Goal: Task Accomplishment & Management: Manage account settings

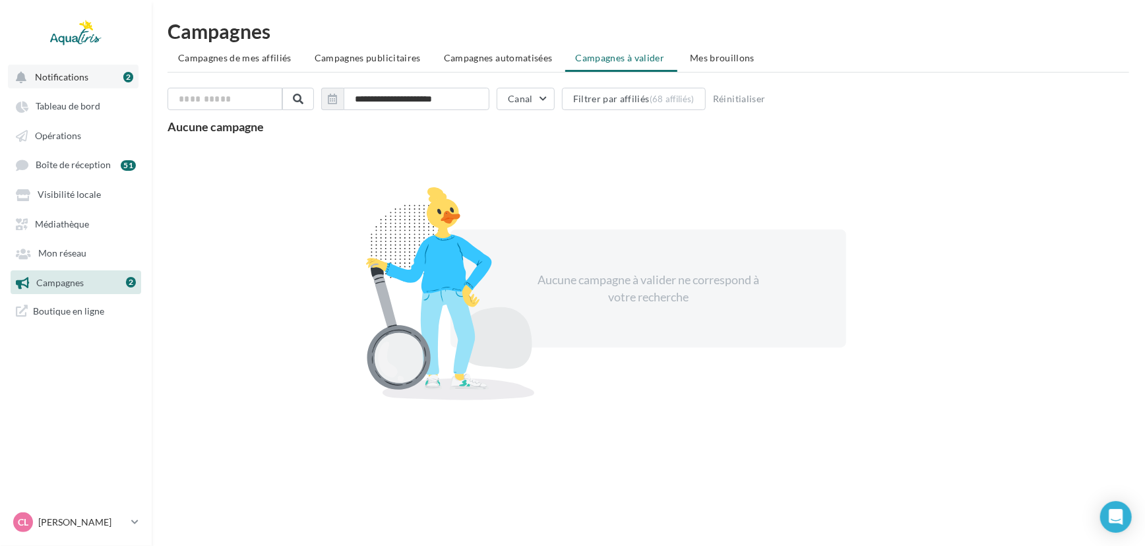
click at [91, 78] on button "Notifications 2" at bounding box center [73, 77] width 131 height 24
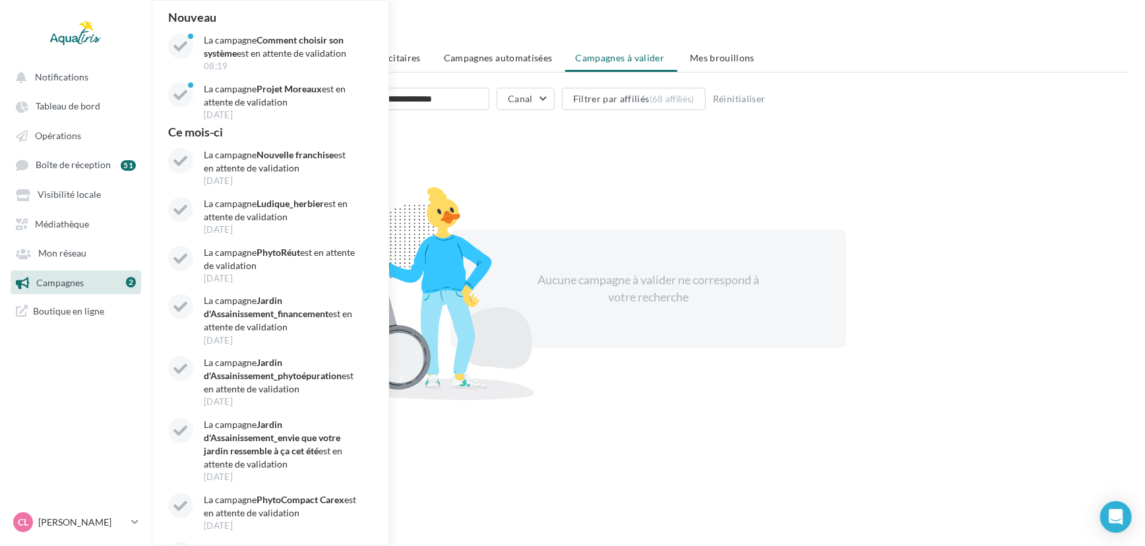
click at [75, 286] on span "Campagnes" at bounding box center [60, 282] width 48 height 11
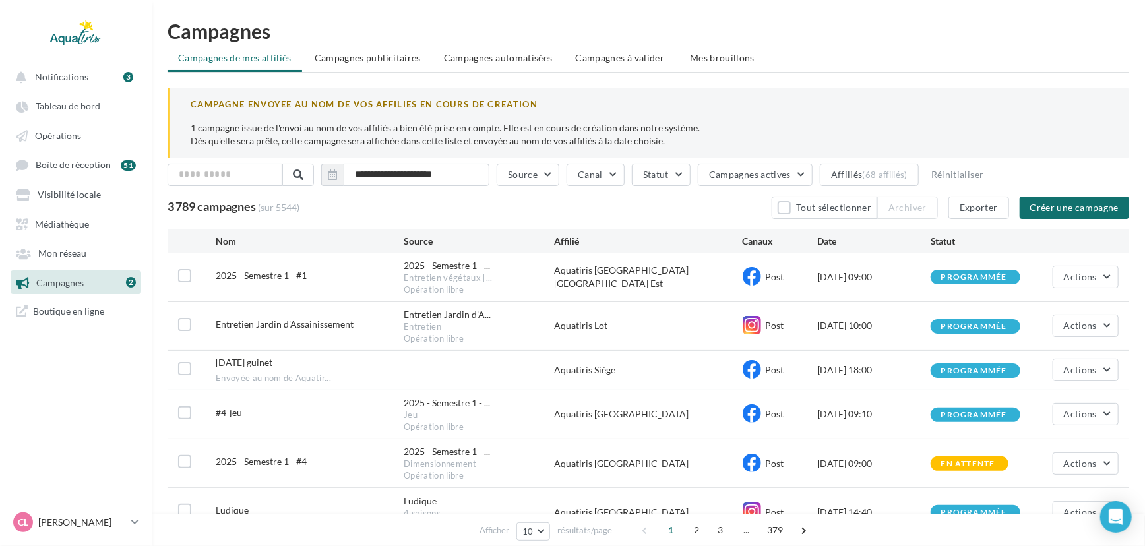
click at [98, 89] on ul "Notifications 3 Tableau de bord Opérations Boîte de réception Campagnes" at bounding box center [76, 193] width 150 height 269
click at [104, 82] on button "Notifications 3" at bounding box center [73, 77] width 131 height 24
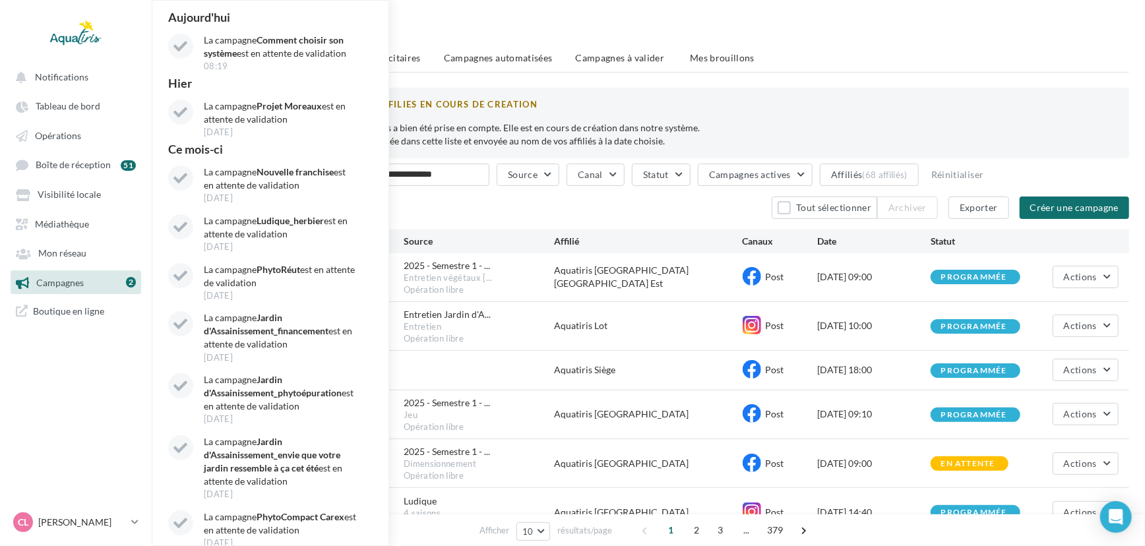
click at [92, 290] on link "Campagnes 2" at bounding box center [76, 282] width 136 height 24
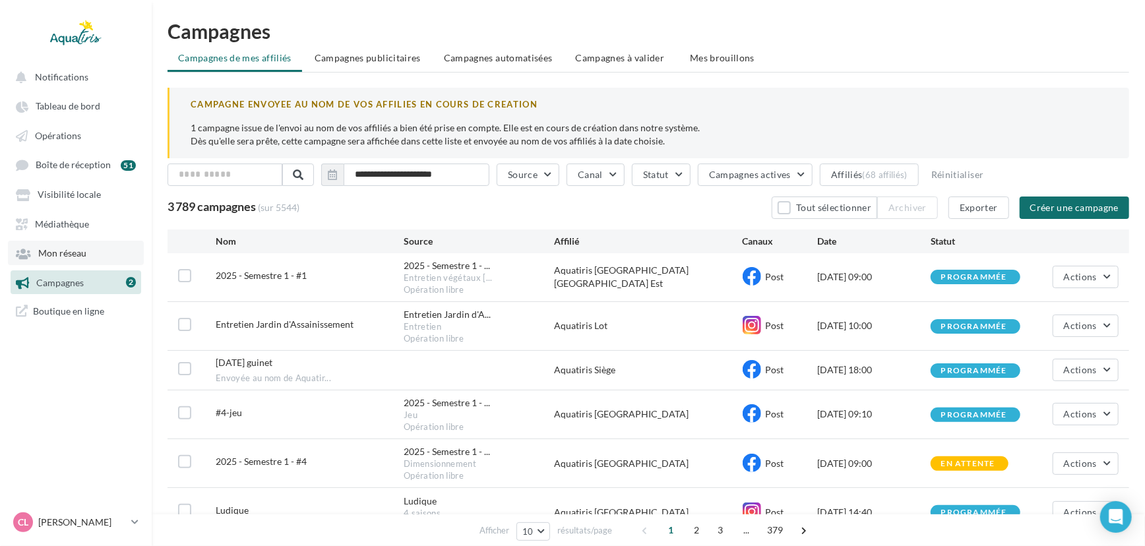
click at [79, 257] on span "Mon réseau" at bounding box center [62, 253] width 48 height 11
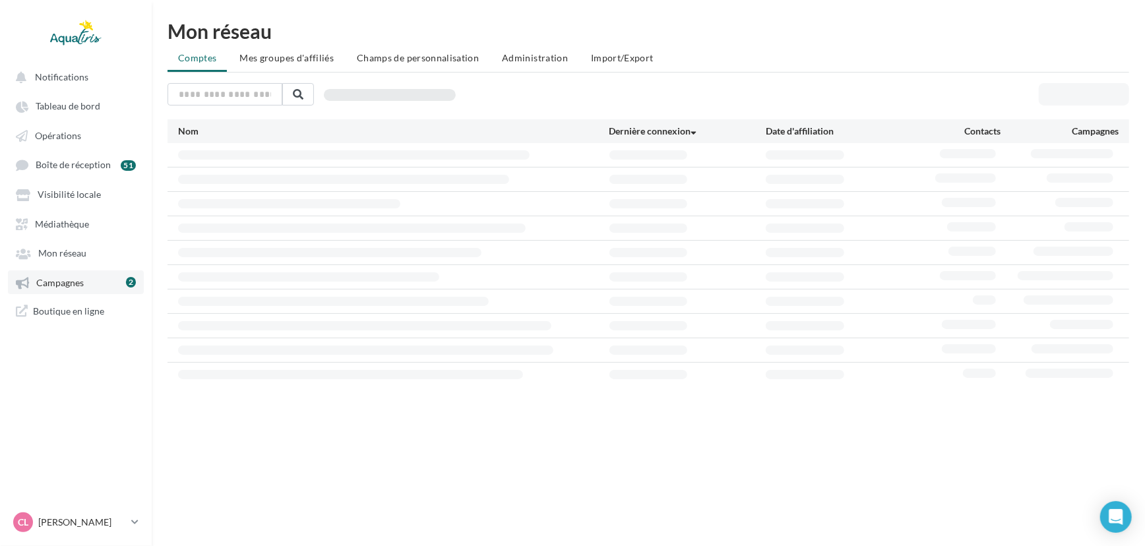
click at [78, 282] on span "Campagnes" at bounding box center [60, 282] width 48 height 11
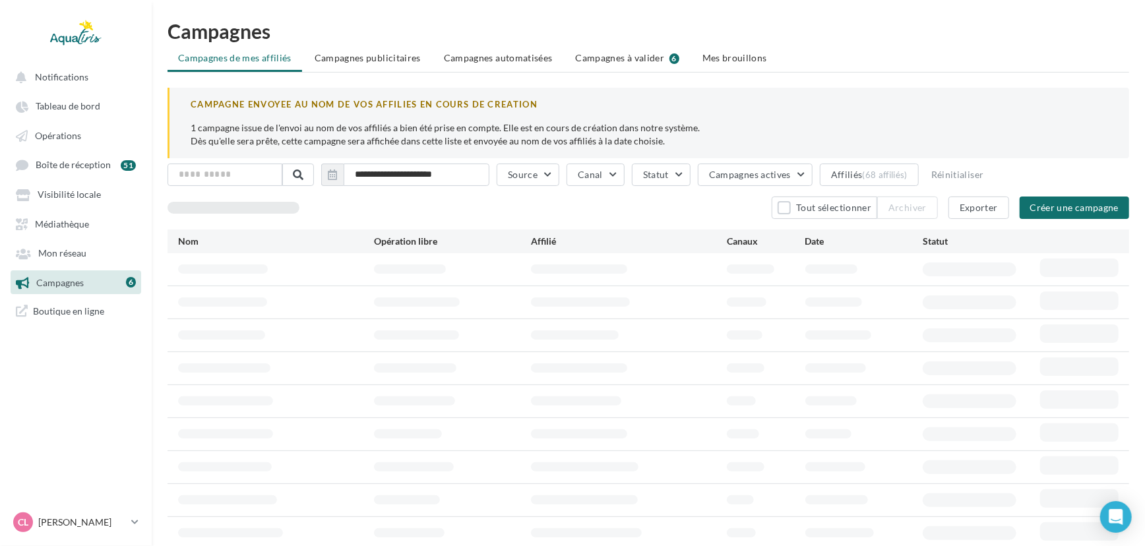
drag, startPoint x: 603, startPoint y: 57, endPoint x: 566, endPoint y: 76, distance: 41.3
click at [603, 58] on span "Campagnes à valider" at bounding box center [620, 57] width 89 height 13
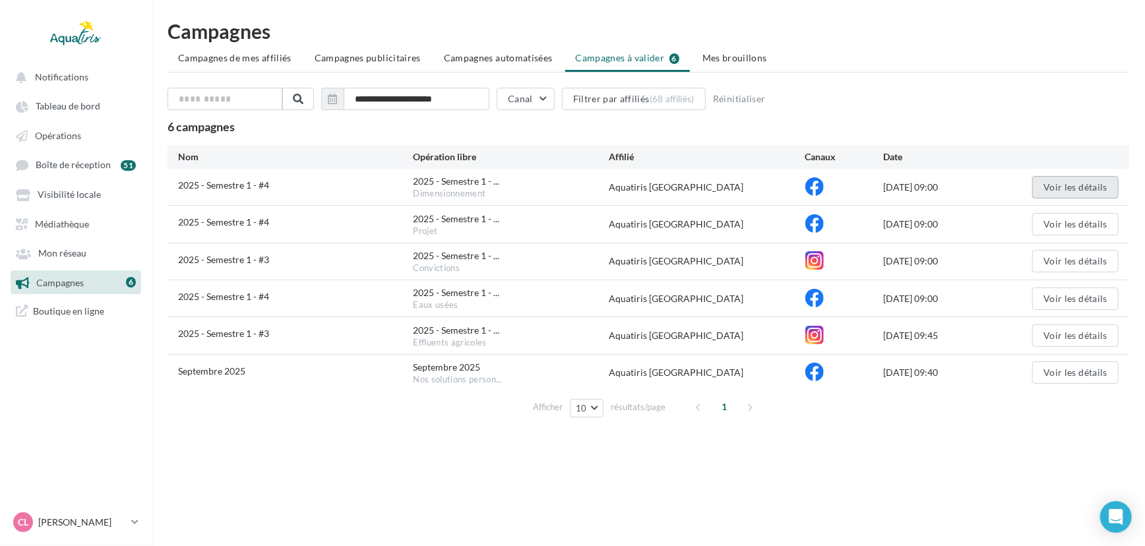
click at [1079, 189] on button "Voir les détails" at bounding box center [1076, 187] width 86 height 22
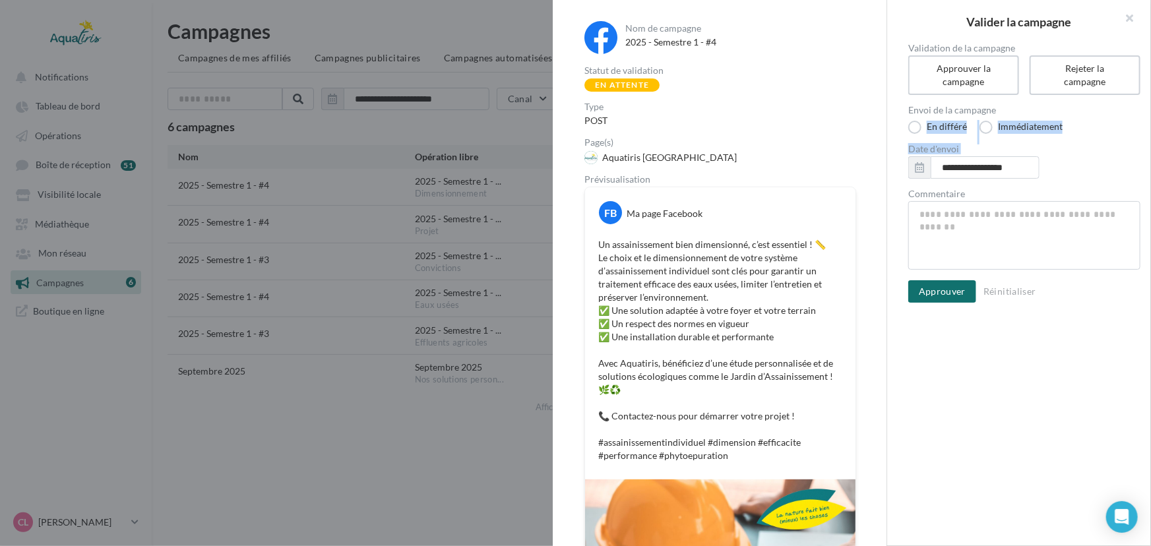
drag, startPoint x: 887, startPoint y: 126, endPoint x: 885, endPoint y: 161, distance: 35.0
click at [887, 164] on div "**********" at bounding box center [1019, 173] width 264 height 259
click at [877, 144] on div "Nom de campagne 2025 - Semestre 1 - #4 Statut de validation En attente Type POS…" at bounding box center [720, 394] width 334 height 789
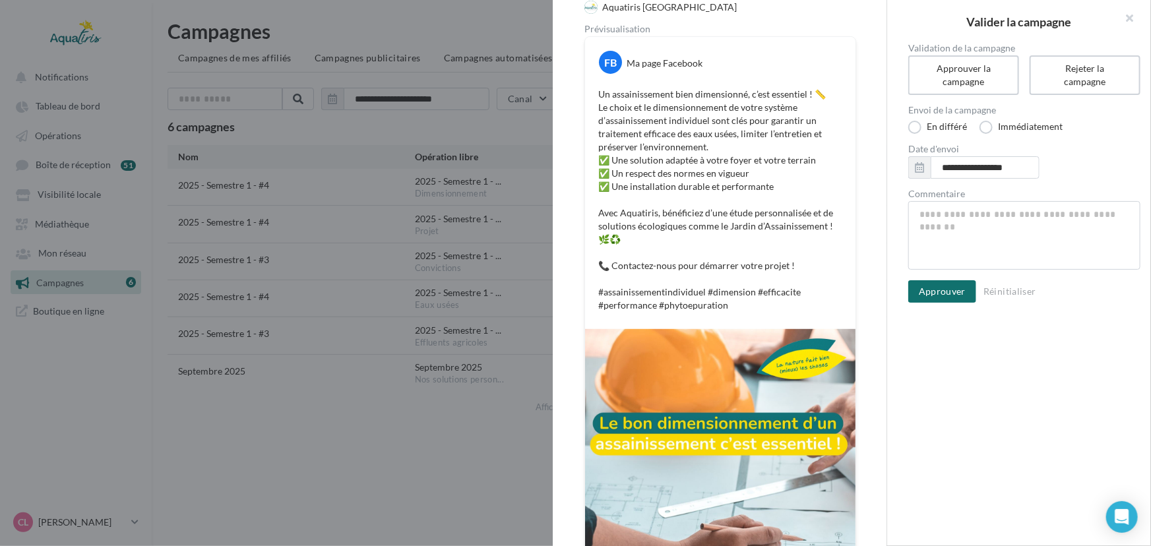
scroll to position [174, 0]
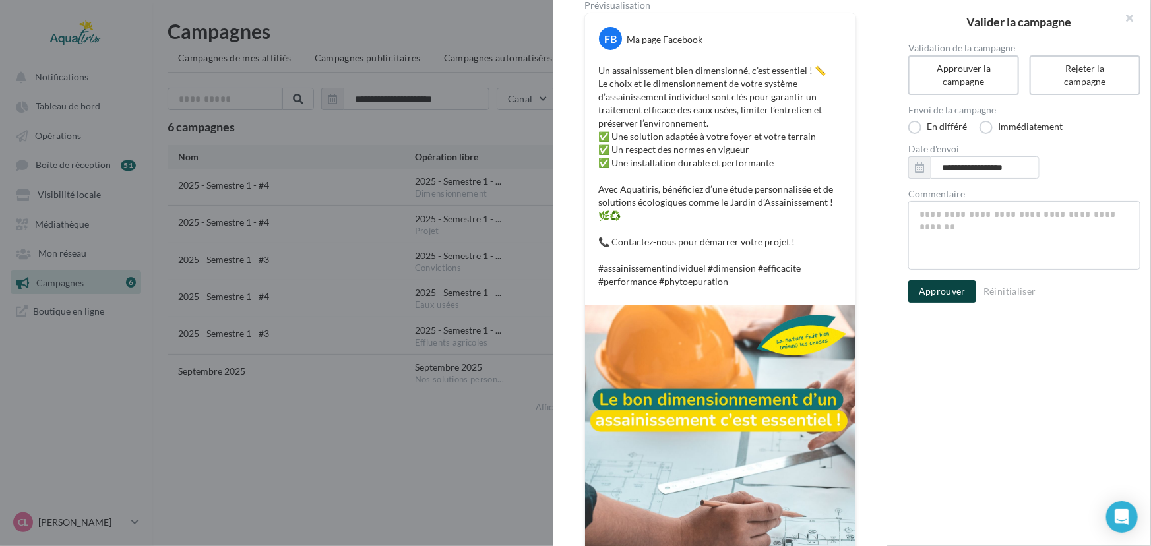
click at [964, 294] on button "Approuver" at bounding box center [942, 291] width 68 height 22
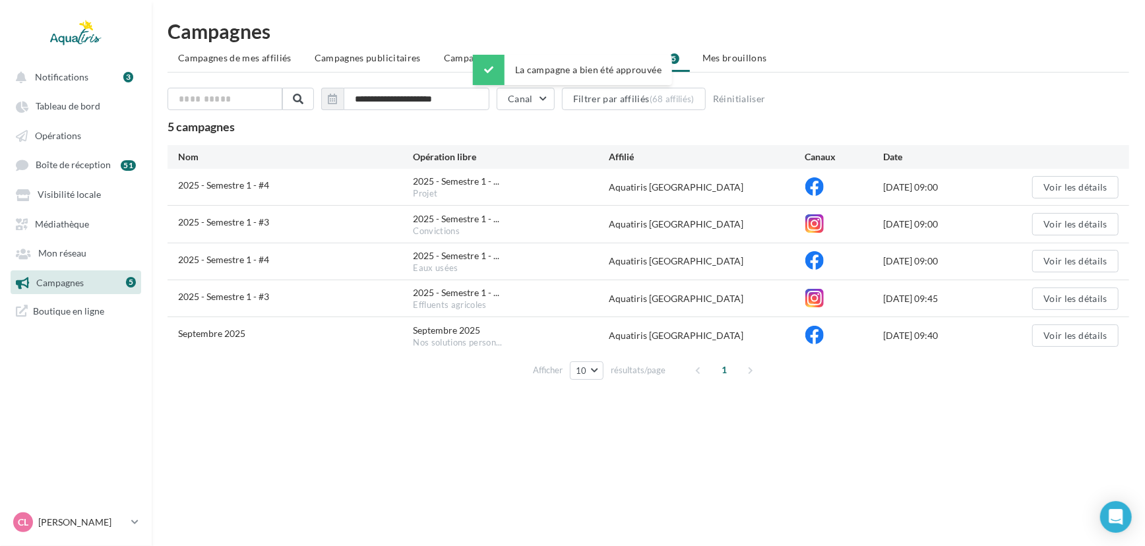
click at [1089, 174] on div "2025 - Semestre 1 - #4 2025 - Semestre 1 - ... Projet Aquatiris [GEOGRAPHIC_DAT…" at bounding box center [649, 187] width 962 height 36
click at [1082, 185] on button "Voir les détails" at bounding box center [1076, 187] width 86 height 22
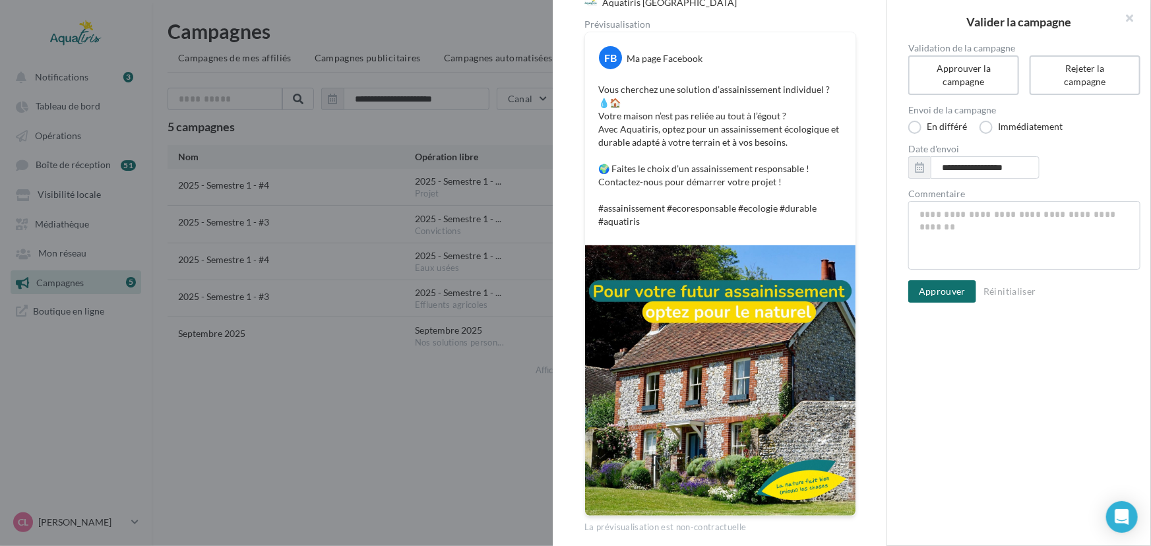
scroll to position [164, 0]
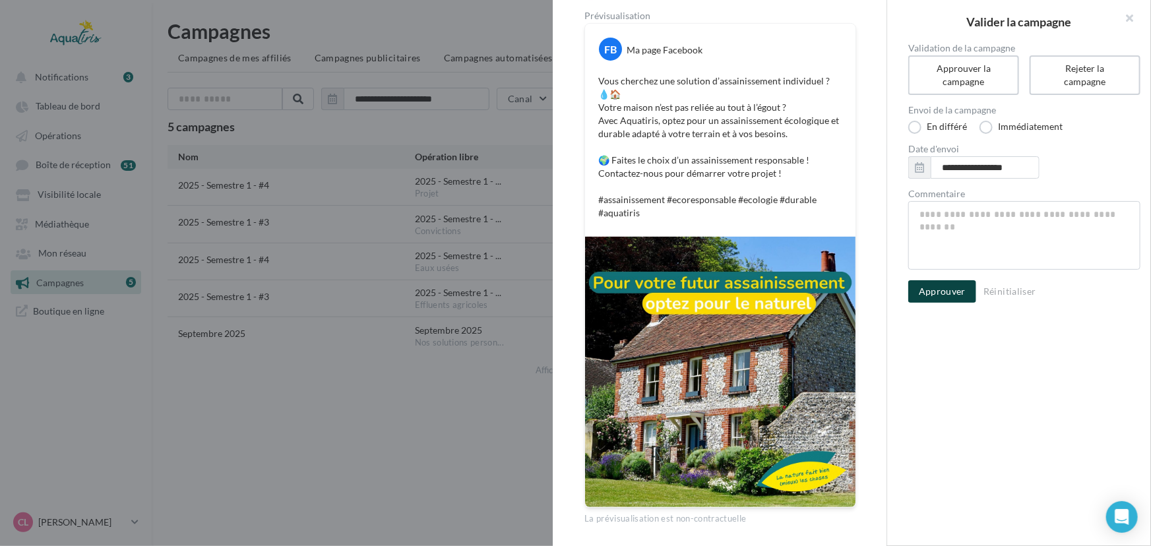
click at [967, 284] on button "Approuver" at bounding box center [942, 291] width 68 height 22
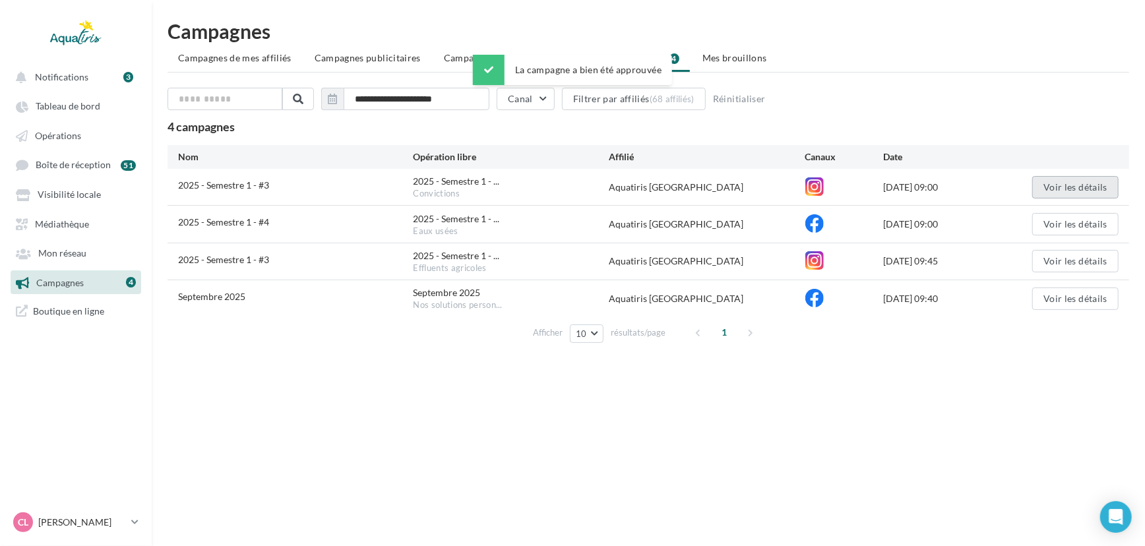
click at [1093, 188] on button "Voir les détails" at bounding box center [1076, 187] width 86 height 22
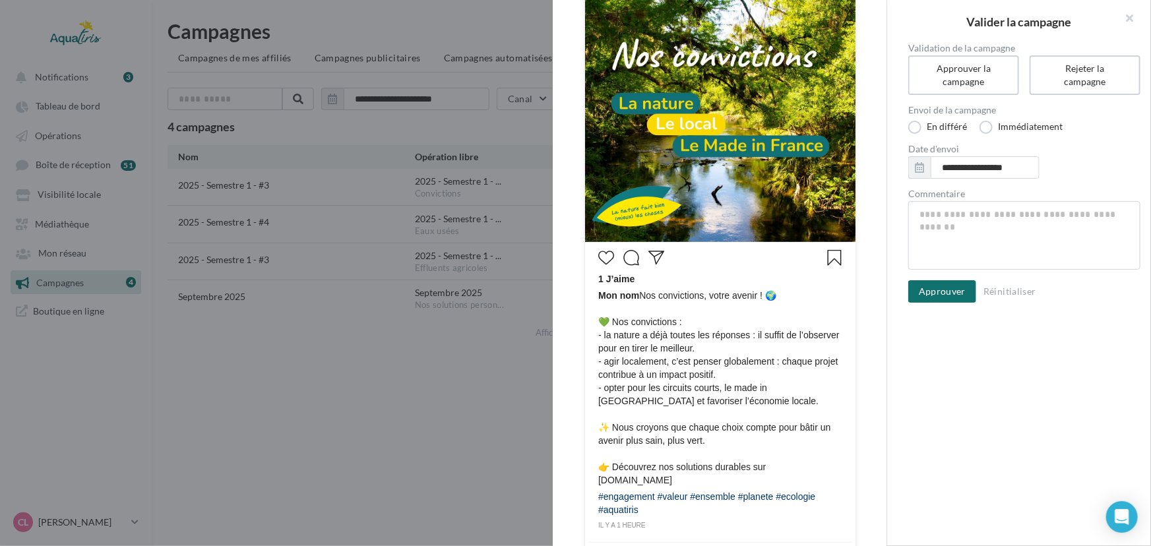
scroll to position [272, 0]
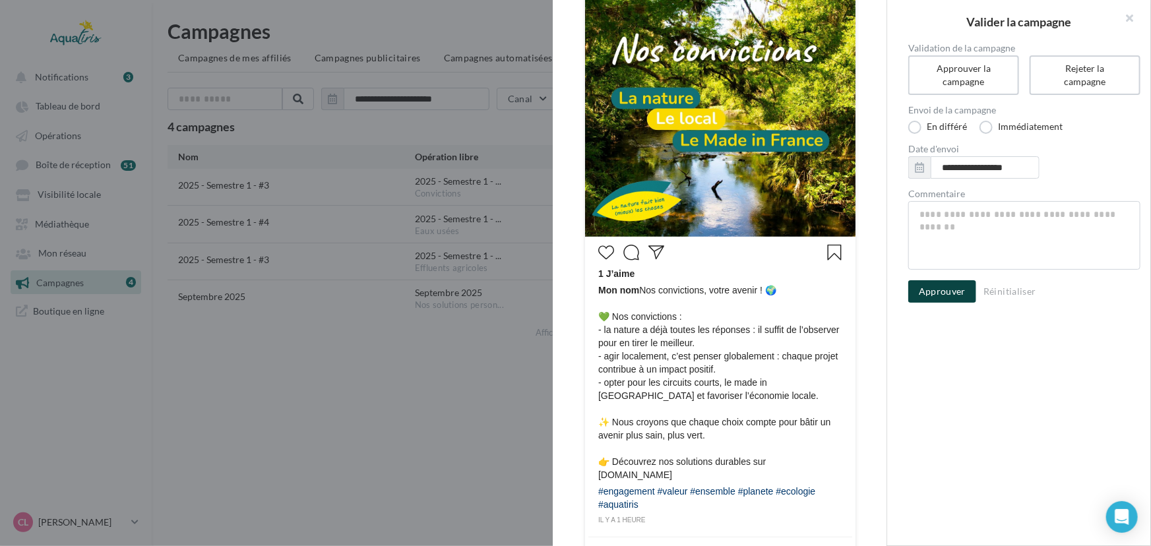
click at [950, 293] on button "Approuver" at bounding box center [942, 291] width 68 height 22
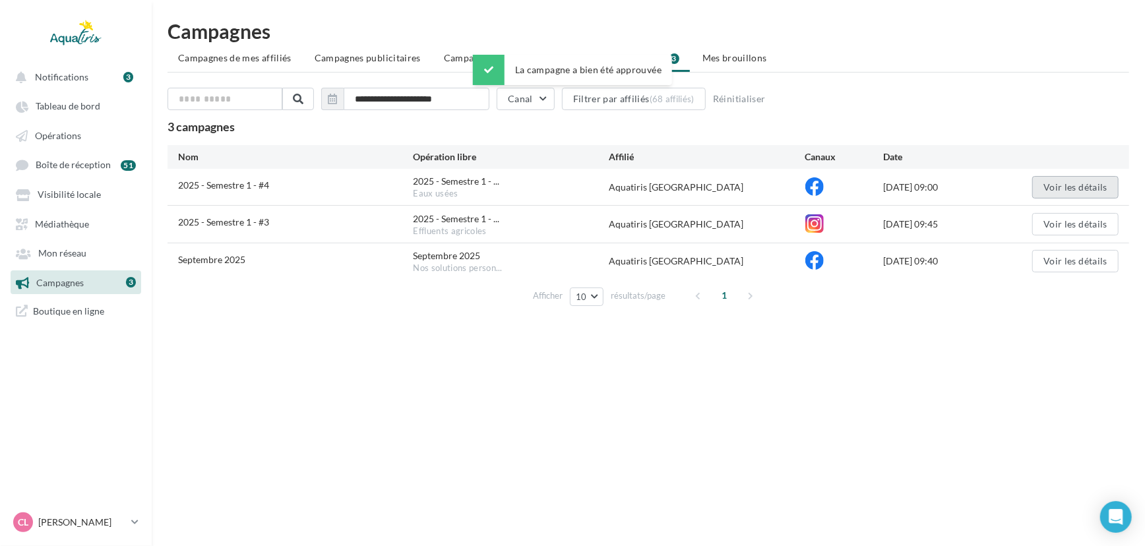
click at [1067, 183] on button "Voir les détails" at bounding box center [1076, 187] width 86 height 22
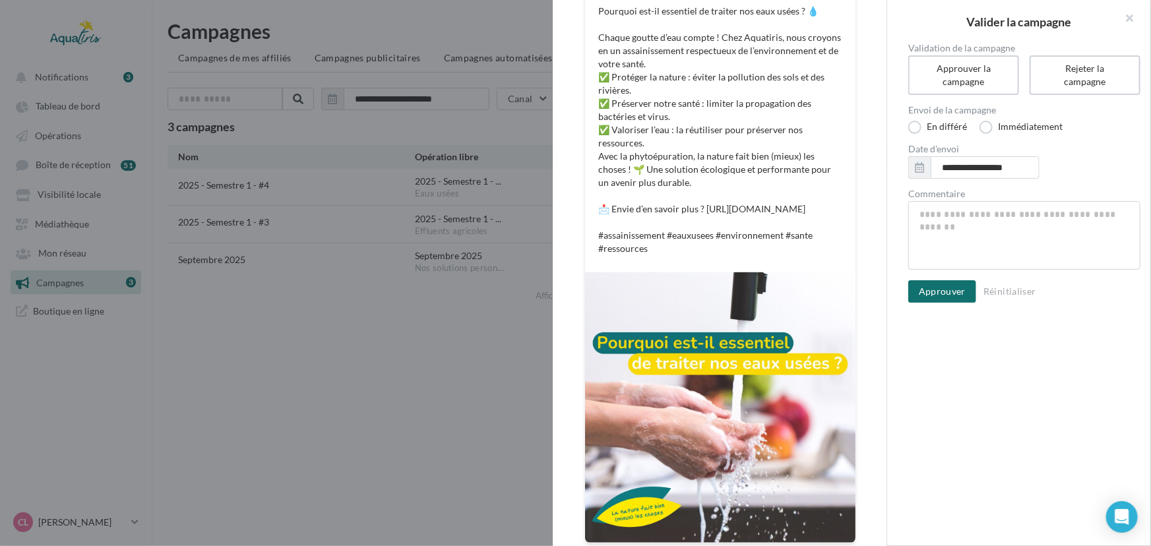
scroll to position [240, 0]
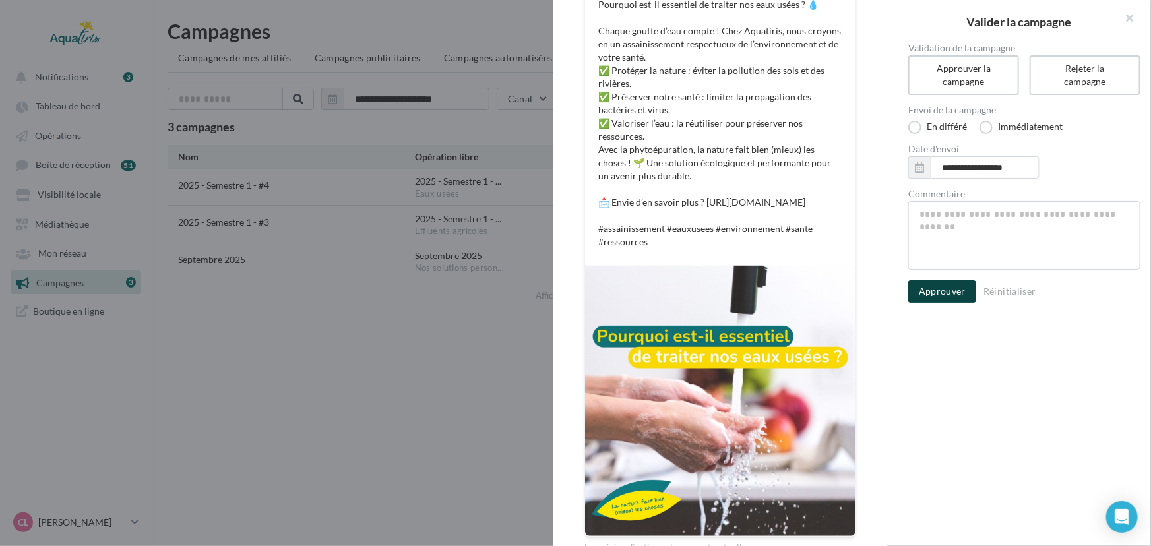
click at [957, 296] on button "Approuver" at bounding box center [942, 291] width 68 height 22
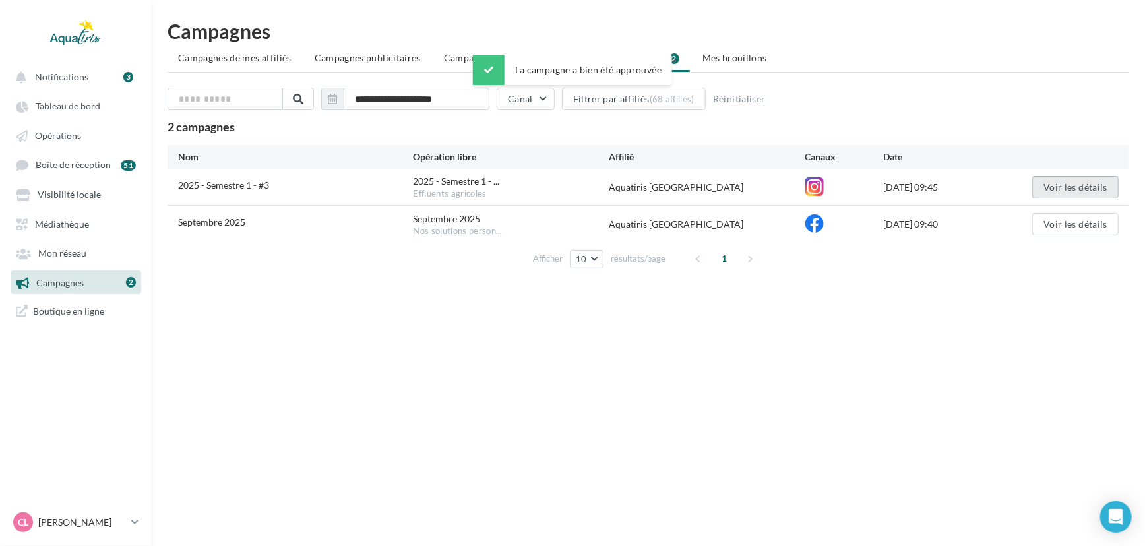
click at [1095, 183] on button "Voir les détails" at bounding box center [1076, 187] width 86 height 22
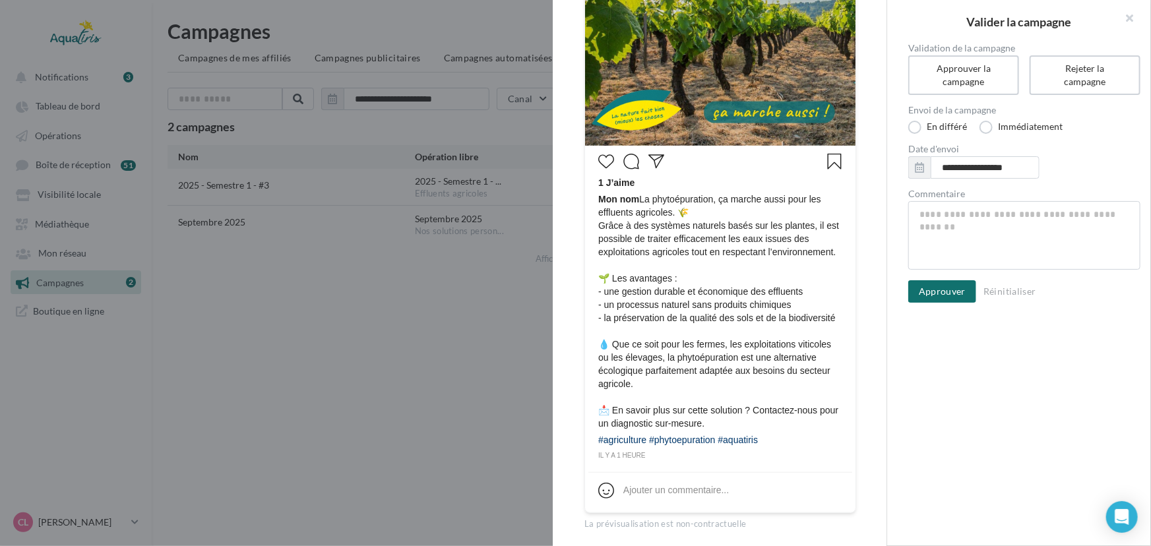
scroll to position [369, 0]
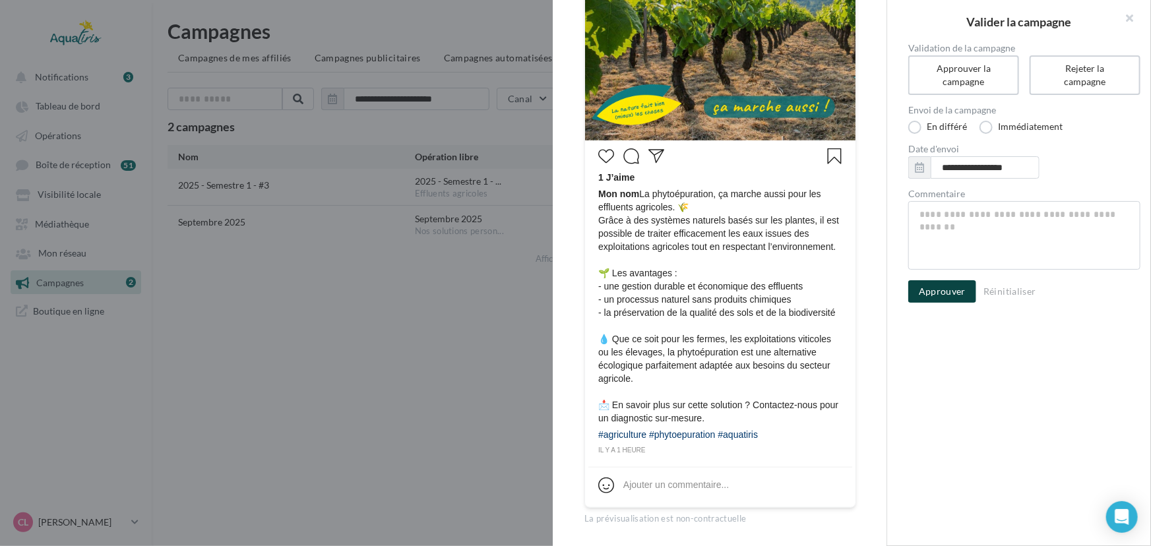
click at [945, 284] on button "Approuver" at bounding box center [942, 291] width 68 height 22
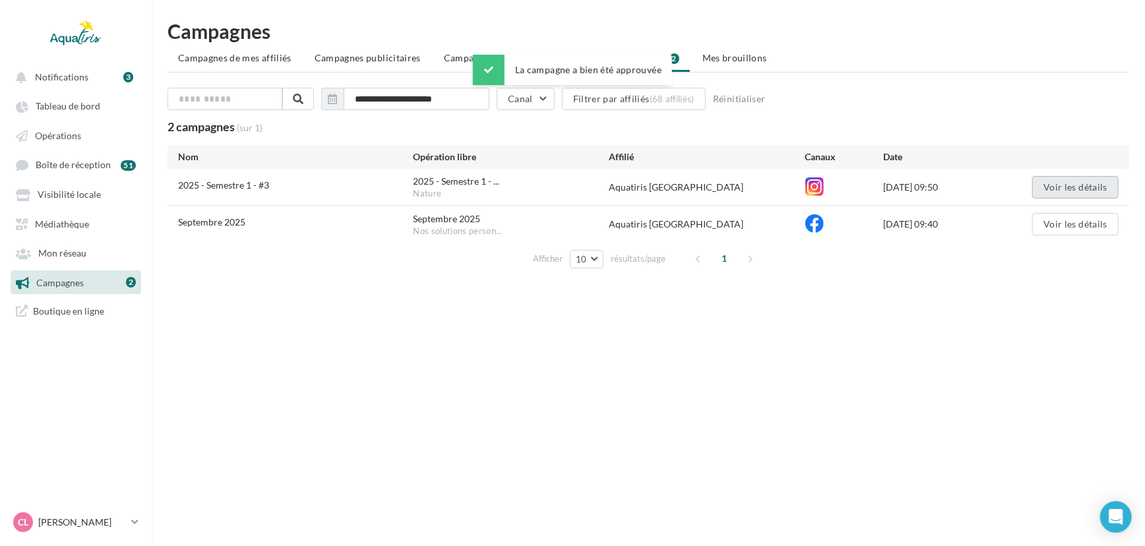
click at [1086, 187] on button "Voir les détails" at bounding box center [1076, 187] width 86 height 22
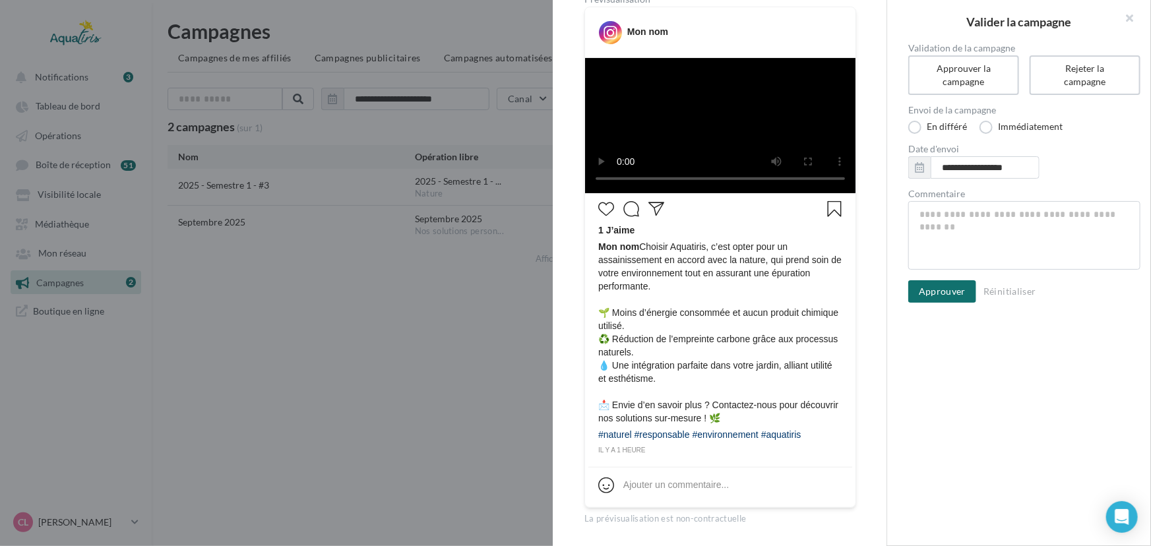
scroll to position [251, 0]
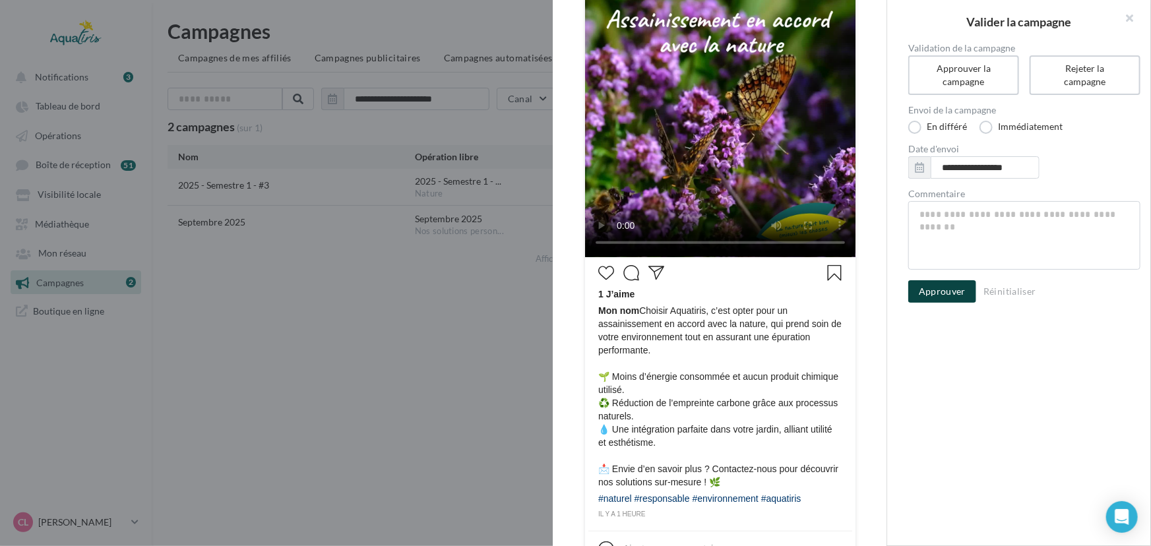
click at [946, 285] on button "Approuver" at bounding box center [942, 291] width 68 height 22
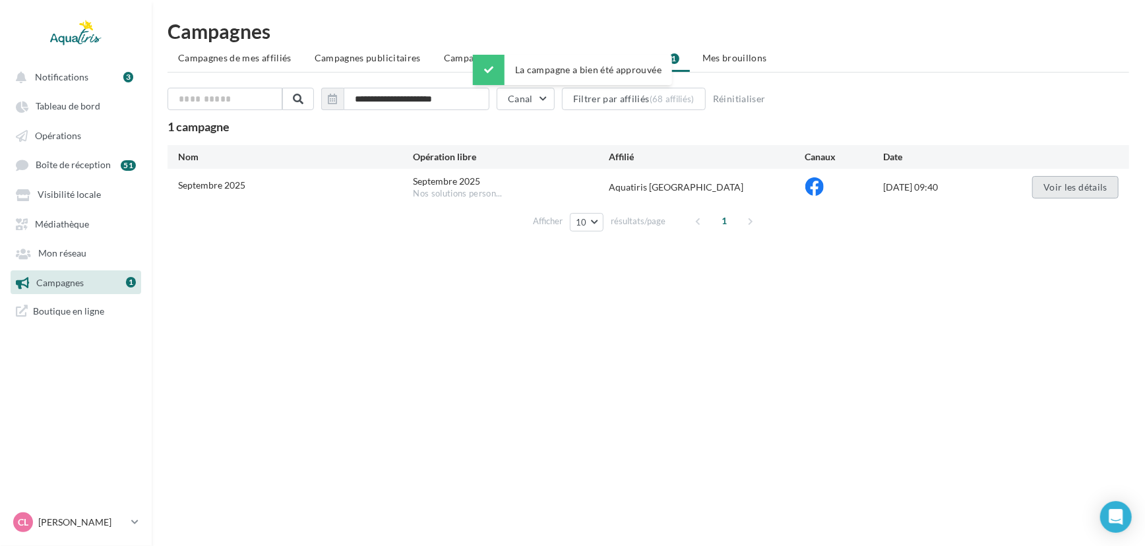
click at [1060, 181] on button "Voir les détails" at bounding box center [1076, 187] width 86 height 22
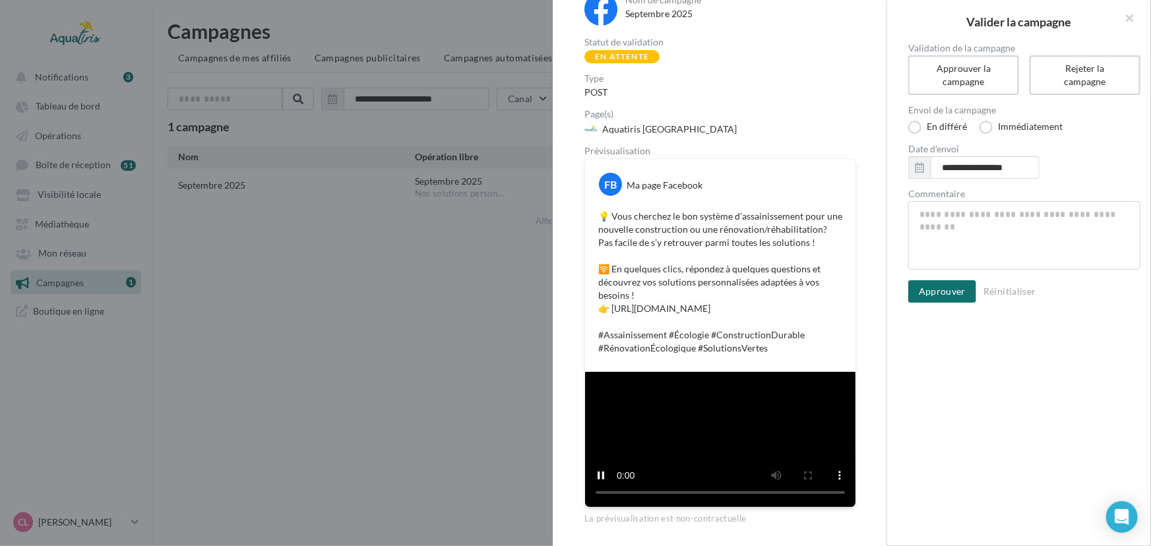
scroll to position [177, 0]
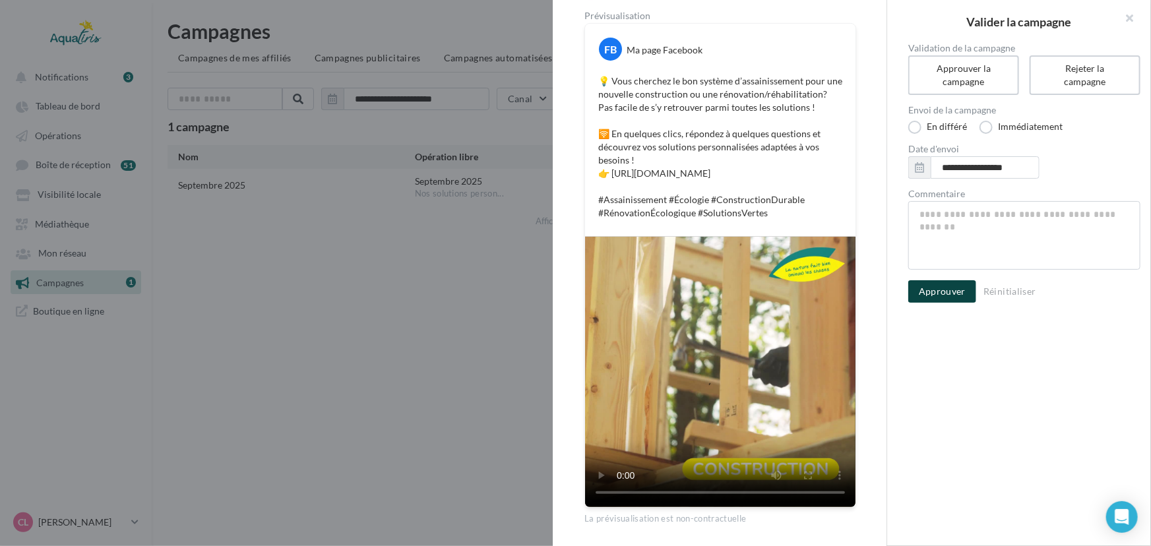
click at [938, 292] on button "Approuver" at bounding box center [942, 291] width 68 height 22
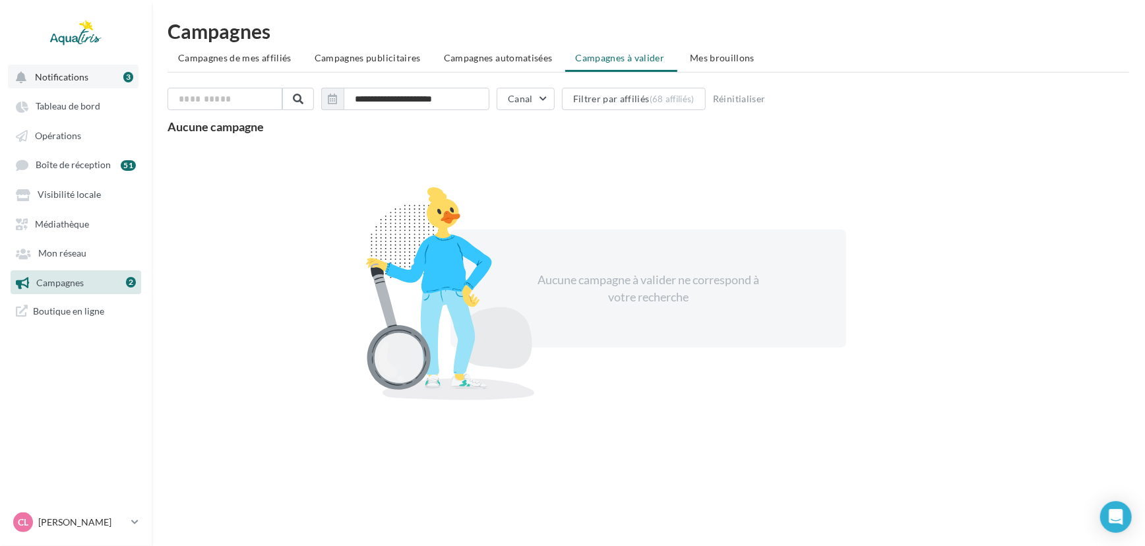
click at [93, 71] on button "Notifications 3" at bounding box center [73, 77] width 131 height 24
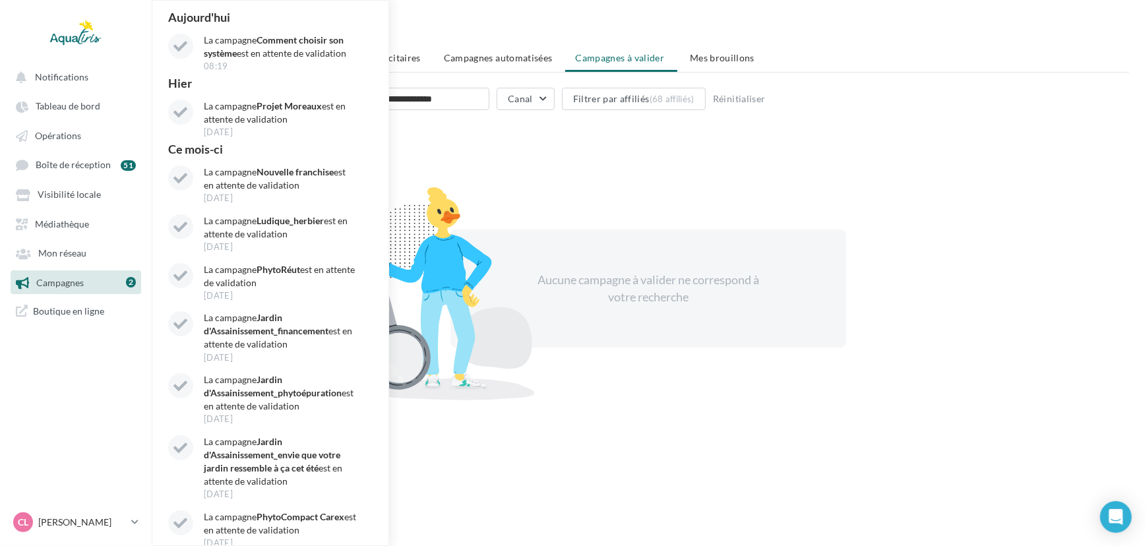
click at [99, 277] on link "Campagnes 2" at bounding box center [76, 282] width 136 height 24
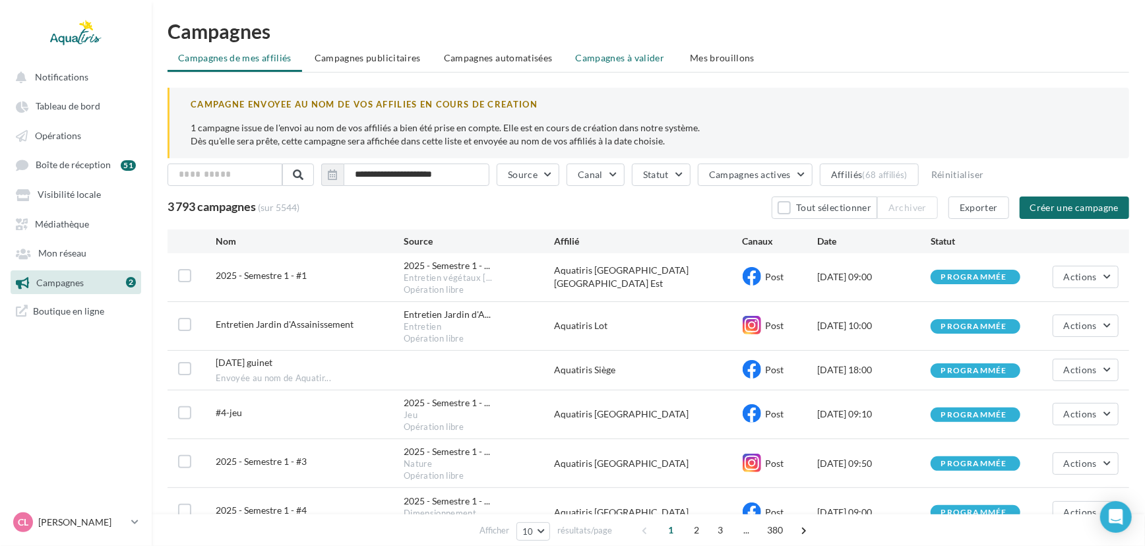
click at [655, 63] on span "Campagnes à valider" at bounding box center [620, 57] width 89 height 13
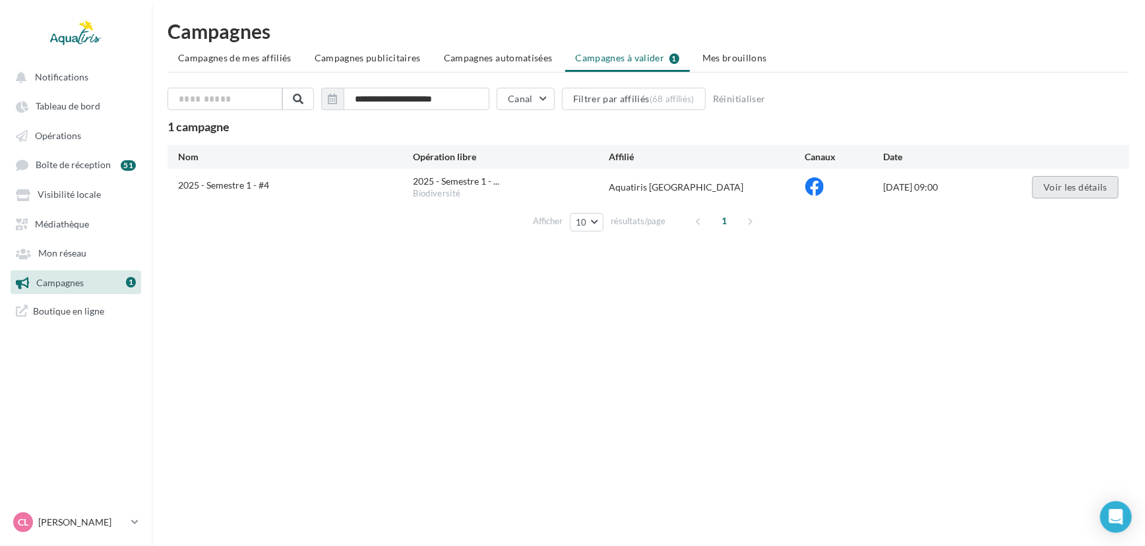
click at [1083, 182] on button "Voir les détails" at bounding box center [1076, 187] width 86 height 22
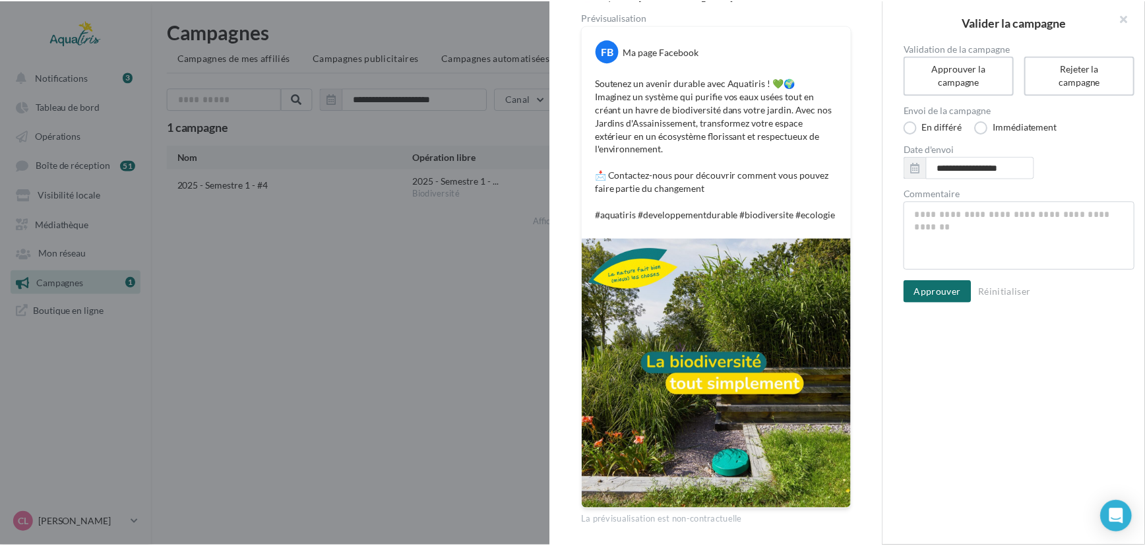
scroll to position [164, 0]
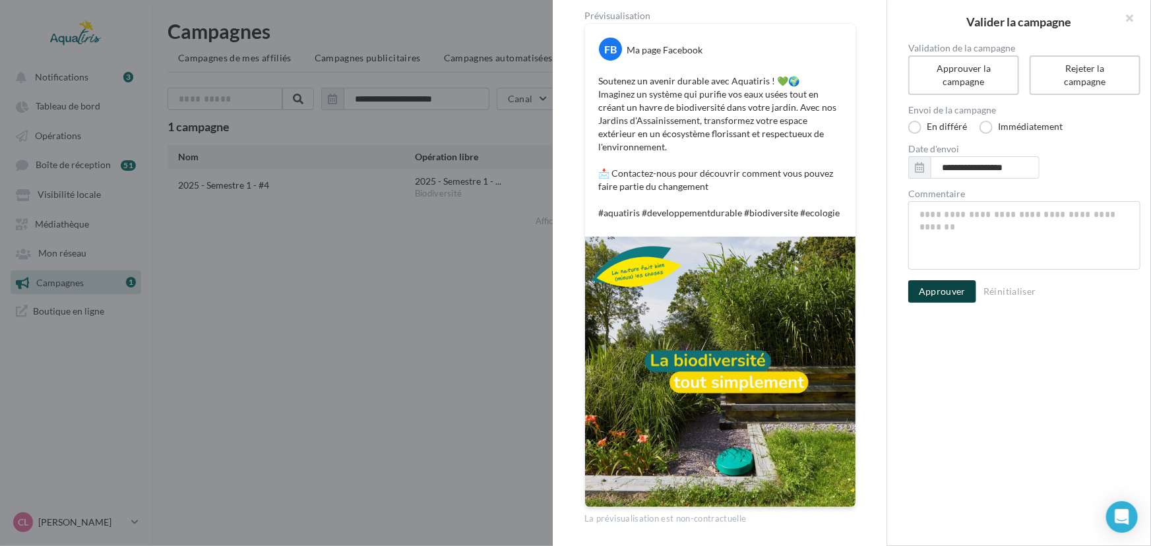
click at [953, 287] on button "Approuver" at bounding box center [942, 291] width 68 height 22
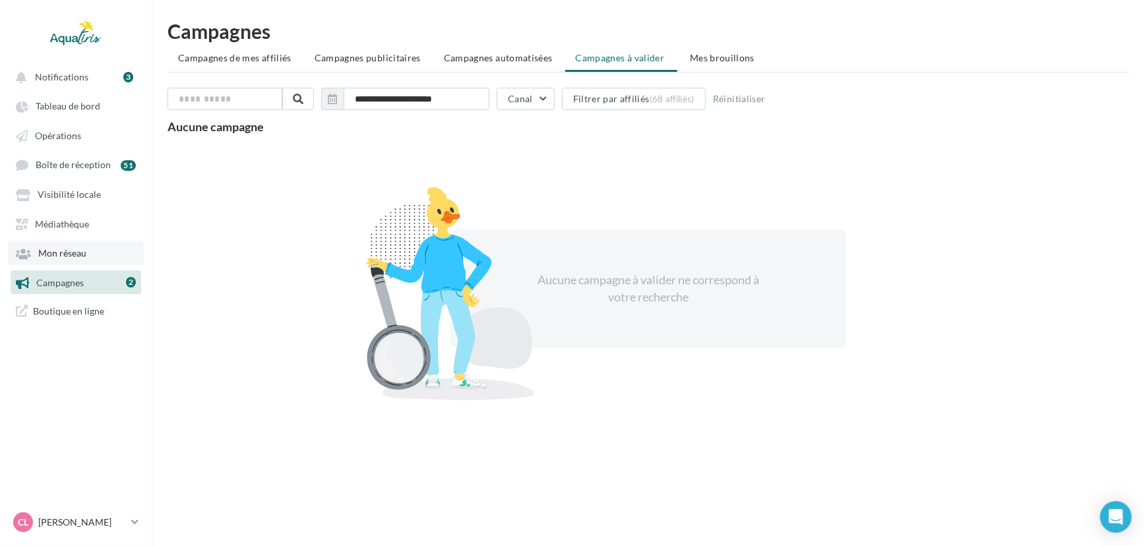
click at [77, 255] on span "Mon réseau" at bounding box center [62, 253] width 48 height 11
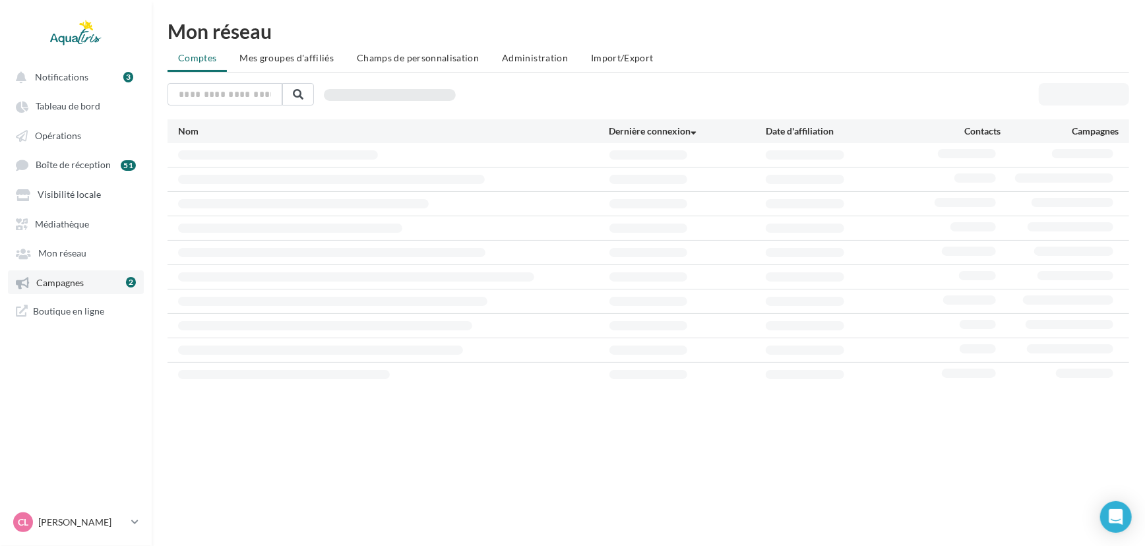
click at [79, 275] on link "Campagnes 2" at bounding box center [76, 282] width 136 height 24
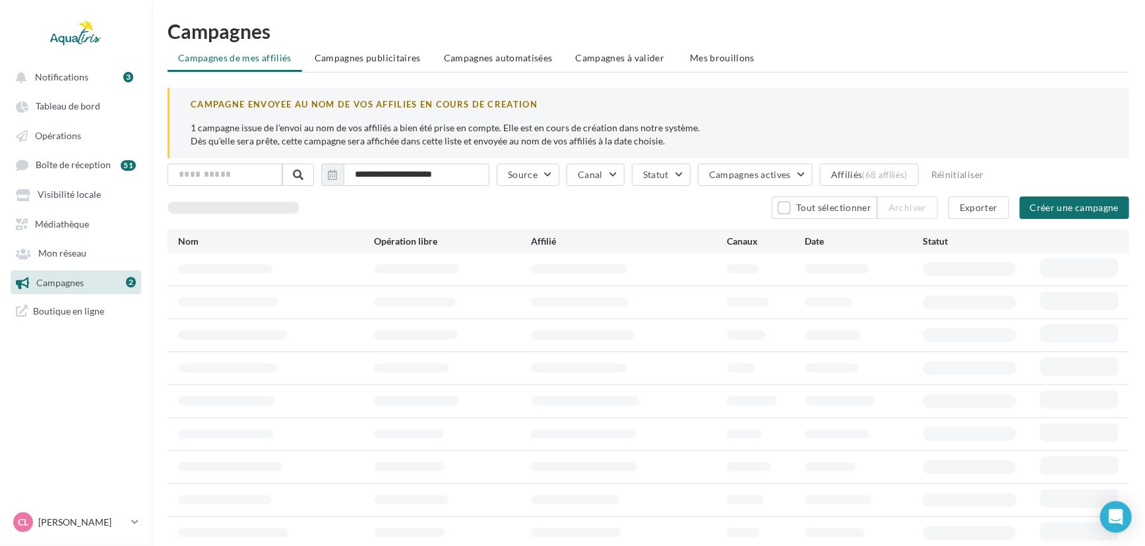
click at [625, 60] on span "Campagnes à valider" at bounding box center [620, 57] width 89 height 13
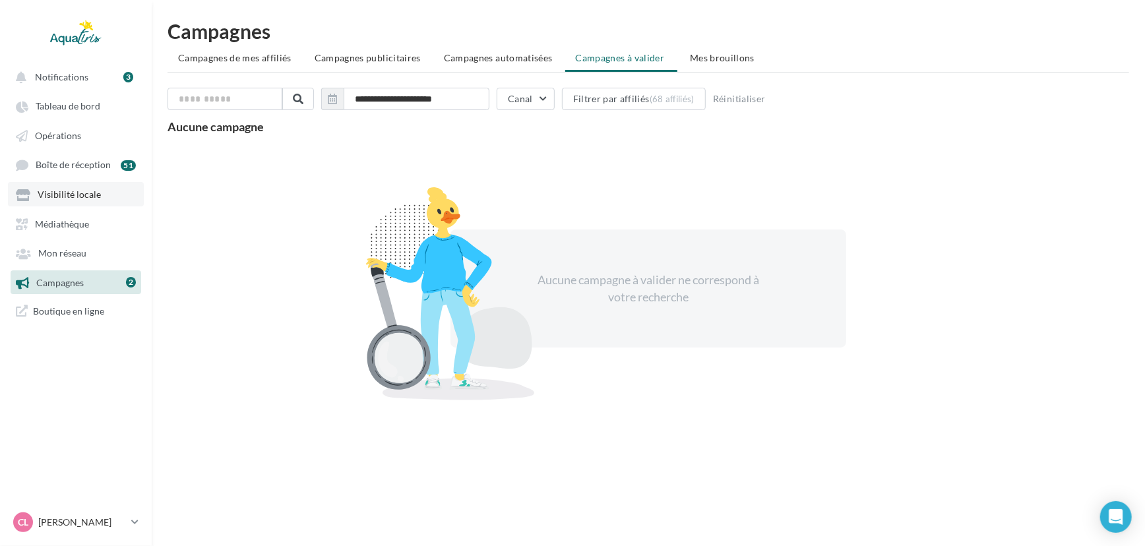
click at [91, 185] on link "Visibilité locale" at bounding box center [76, 194] width 136 height 24
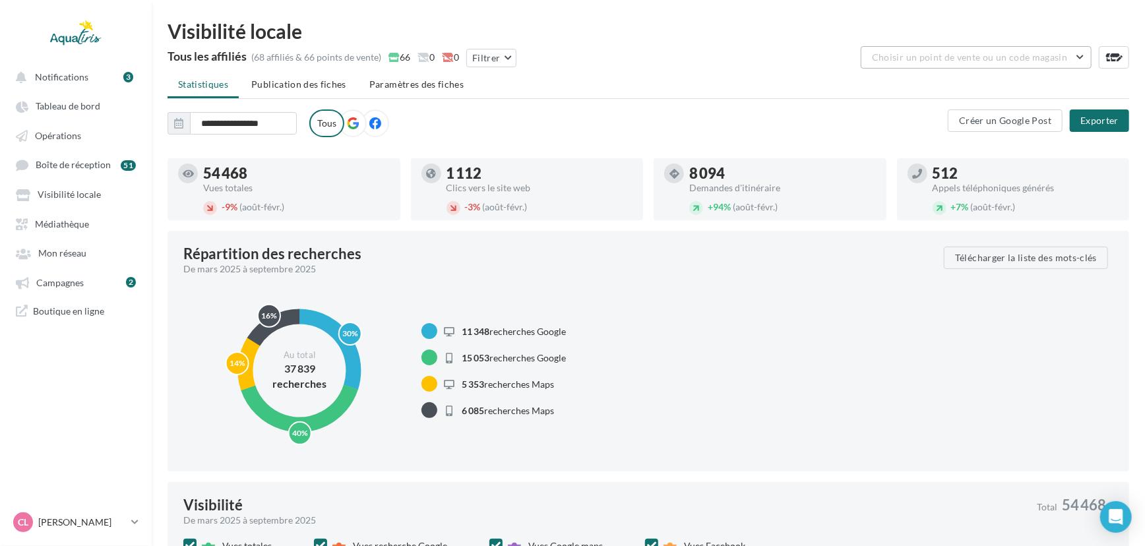
click at [977, 67] on button "Choisir un point de vente ou un code magasin" at bounding box center [976, 57] width 231 height 22
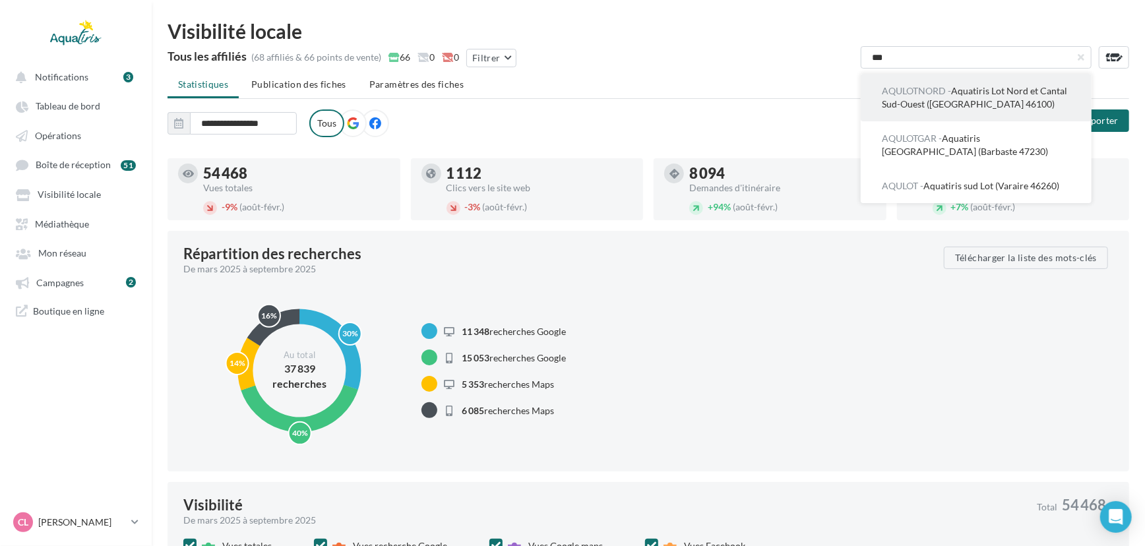
type input "***"
click at [1009, 89] on span "AQULOTNORD - Aquatiris Lot Nord et [GEOGRAPHIC_DATA] Sud-Ouest ([GEOGRAPHIC_DAT…" at bounding box center [974, 97] width 185 height 24
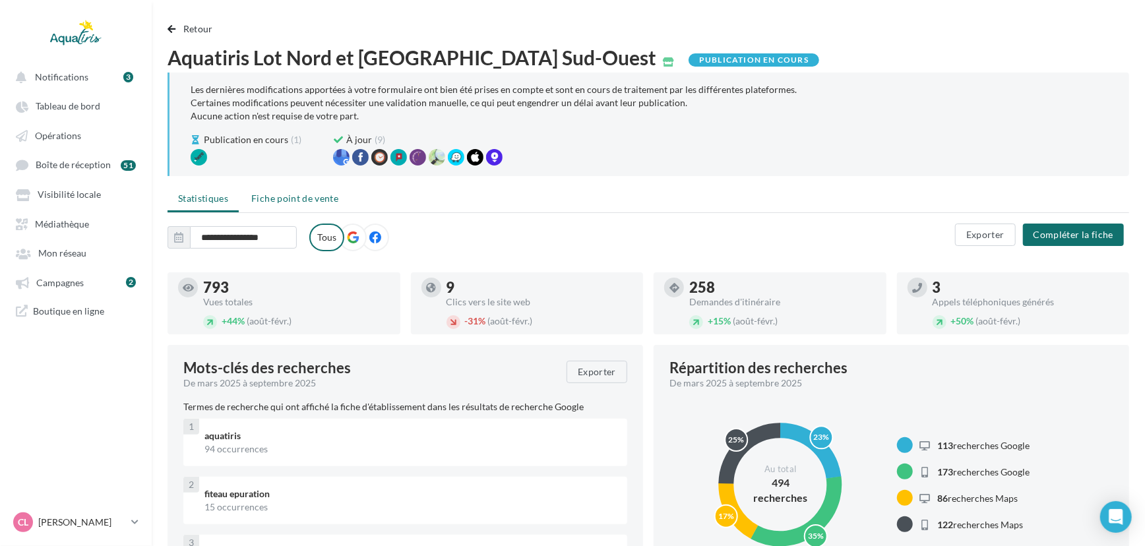
click at [284, 198] on span "Fiche point de vente" at bounding box center [294, 198] width 87 height 11
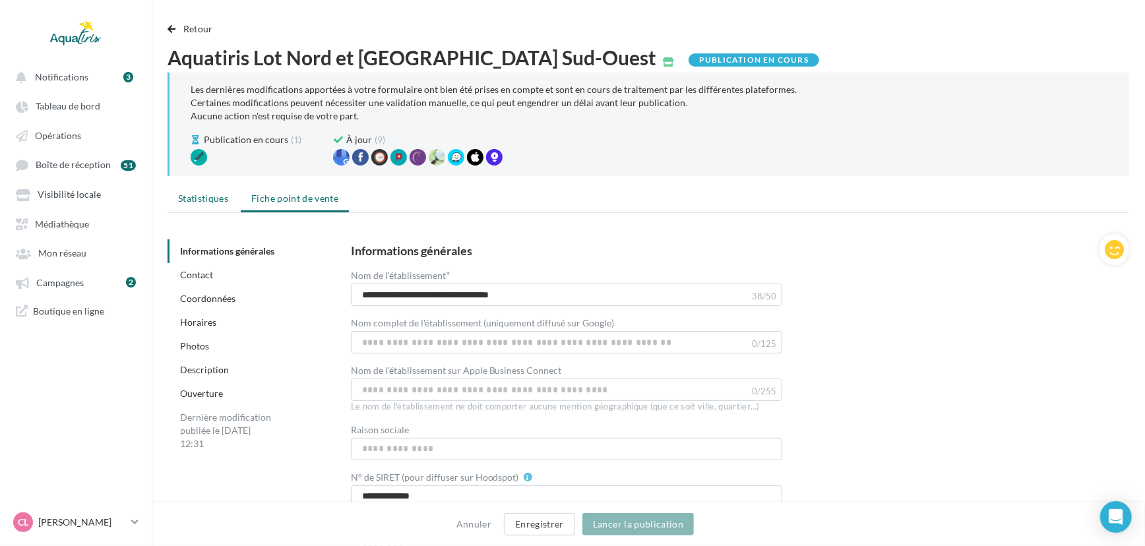
click at [215, 199] on span "Statistiques" at bounding box center [203, 198] width 50 height 11
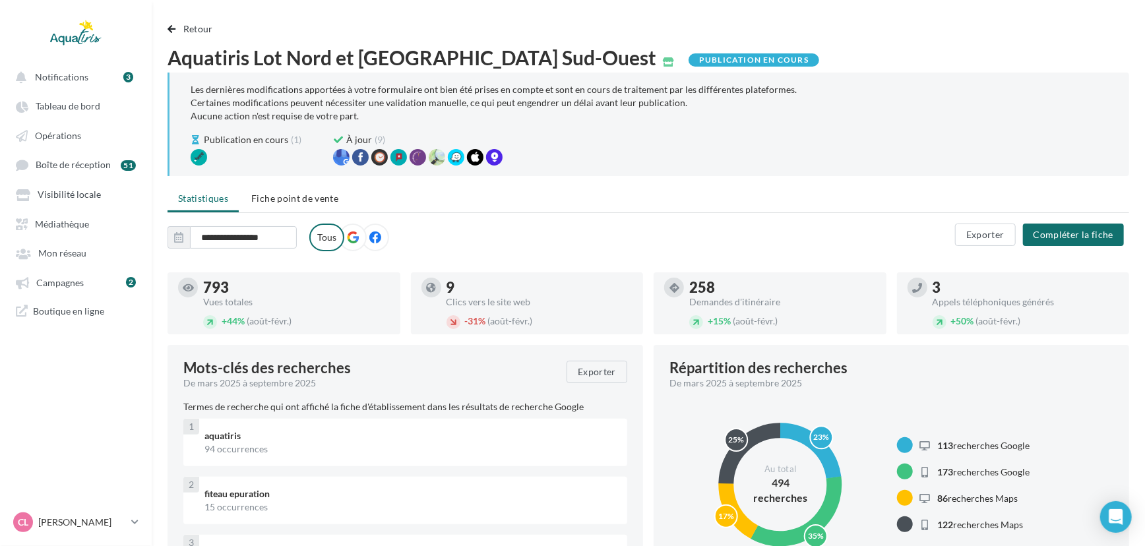
click at [342, 237] on label "Tous" at bounding box center [326, 238] width 35 height 28
click at [351, 236] on icon at bounding box center [353, 238] width 12 height 12
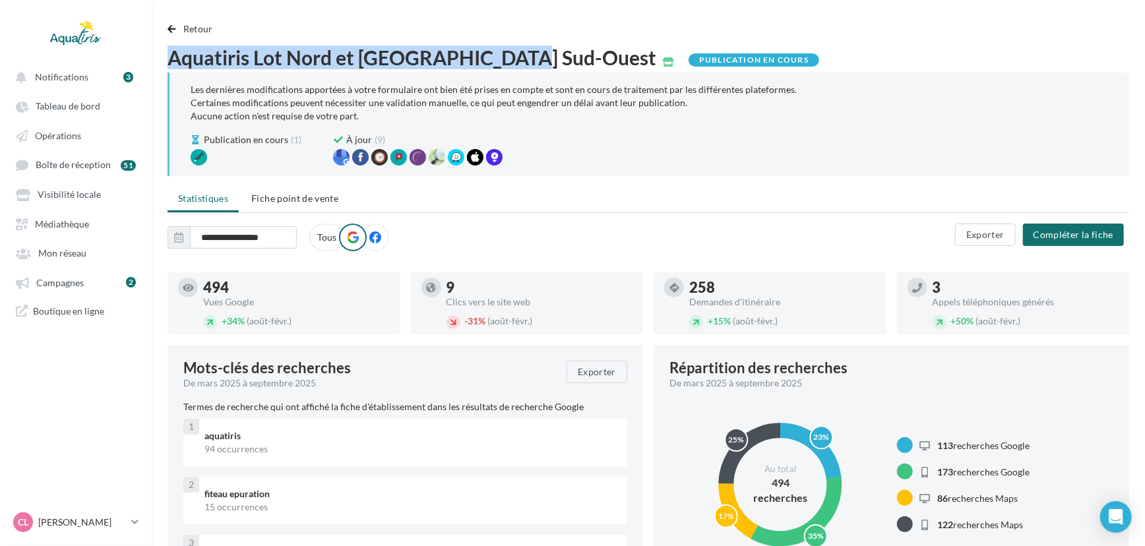
drag, startPoint x: 513, startPoint y: 59, endPoint x: 164, endPoint y: 61, distance: 348.4
copy span "Aquatiris Lot Nord et [GEOGRAPHIC_DATA] Sud-Ouest"
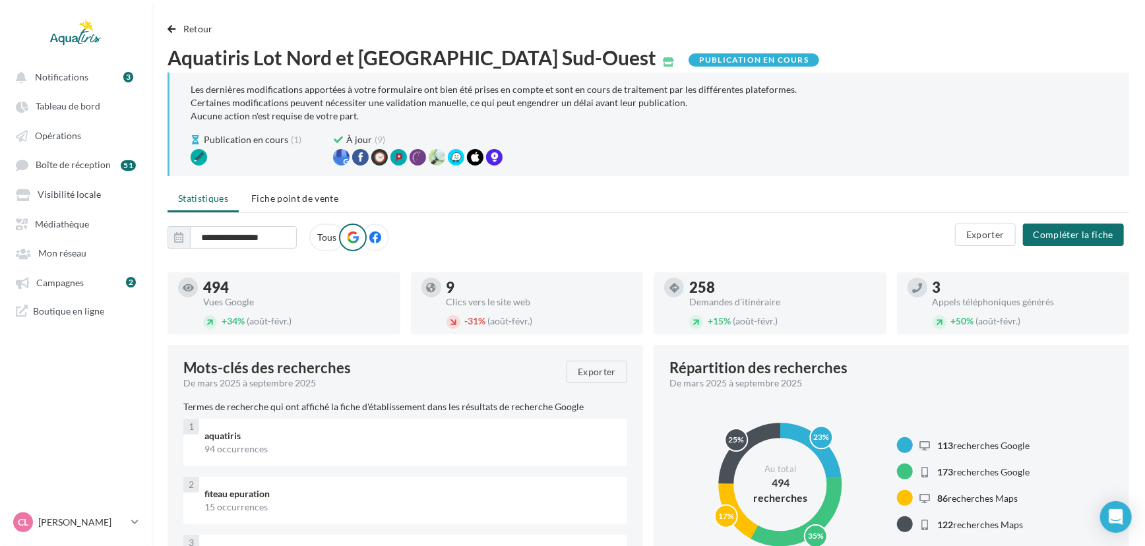
click at [84, 437] on nav "Notifications 3 Tableau de bord Opérations" at bounding box center [76, 273] width 152 height 546
click at [76, 532] on div "CL [PERSON_NAME] [EMAIL_ADDRESS][DOMAIN_NAME]" at bounding box center [69, 523] width 113 height 20
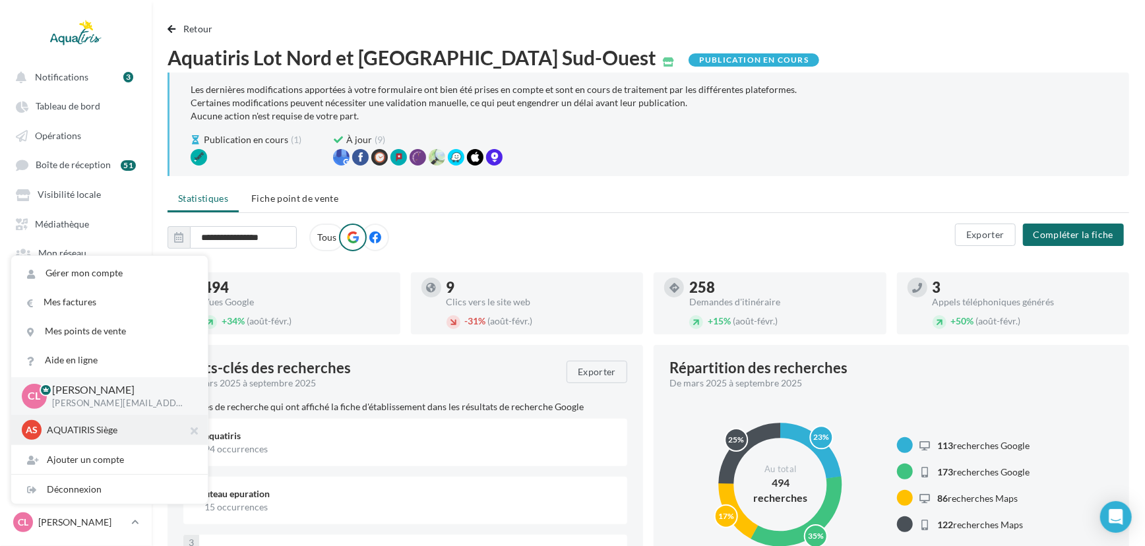
click at [104, 435] on p "AQUATIRIS Siège" at bounding box center [119, 430] width 145 height 13
